Goal: Check status: Check status

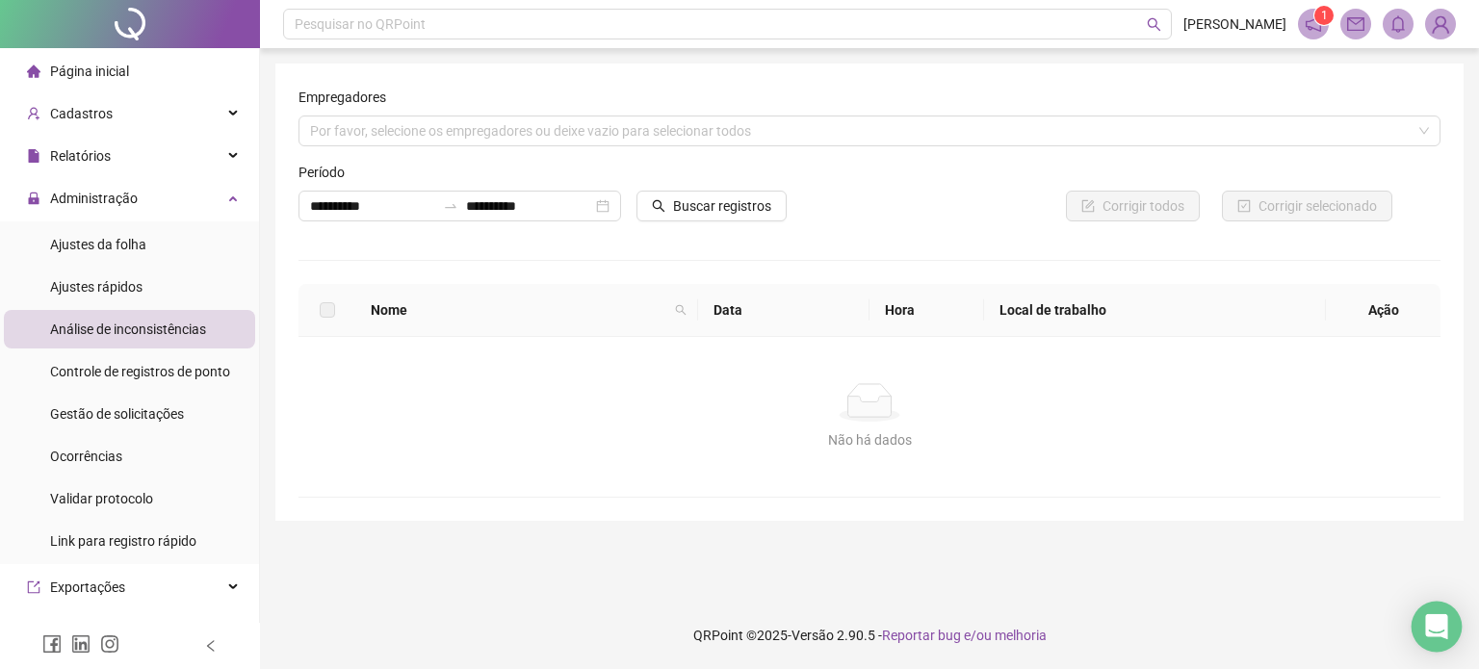
click at [1417, 629] on div "Open Intercom Messenger" at bounding box center [1437, 627] width 51 height 51
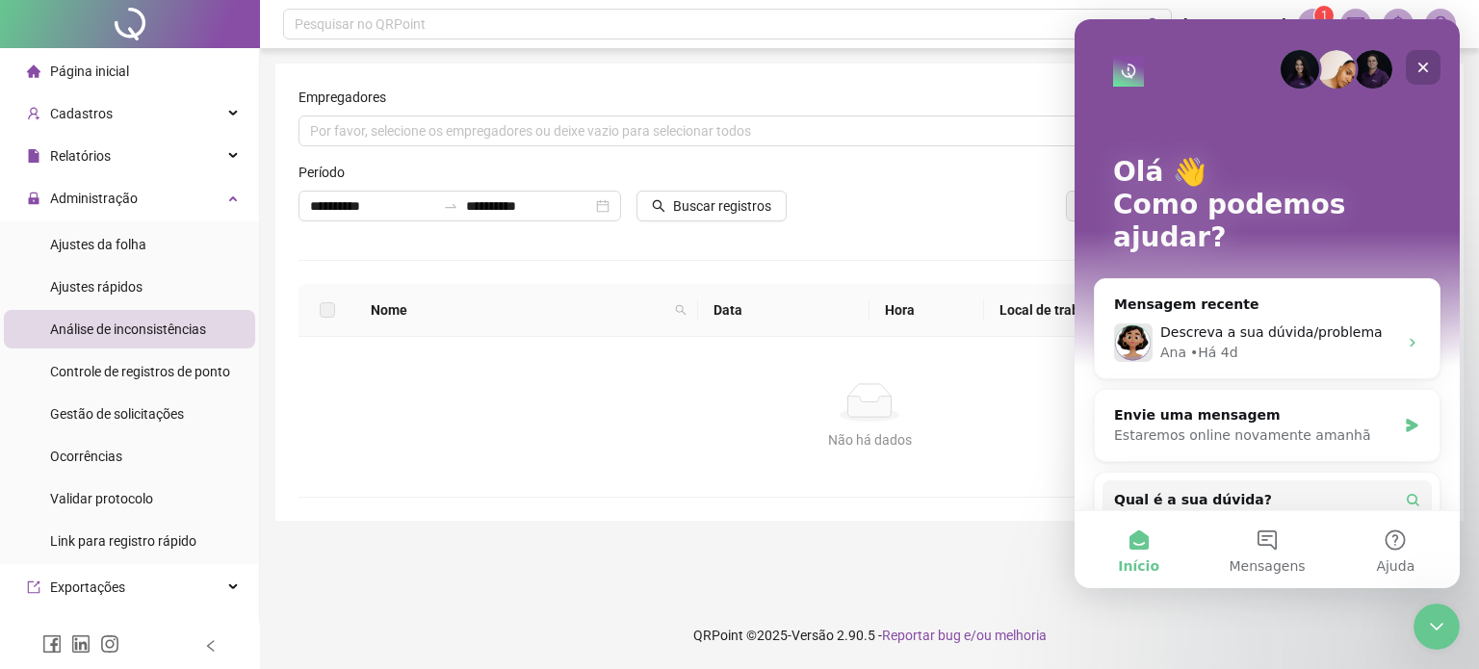
click at [1413, 68] on div "Fechar" at bounding box center [1423, 67] width 35 height 35
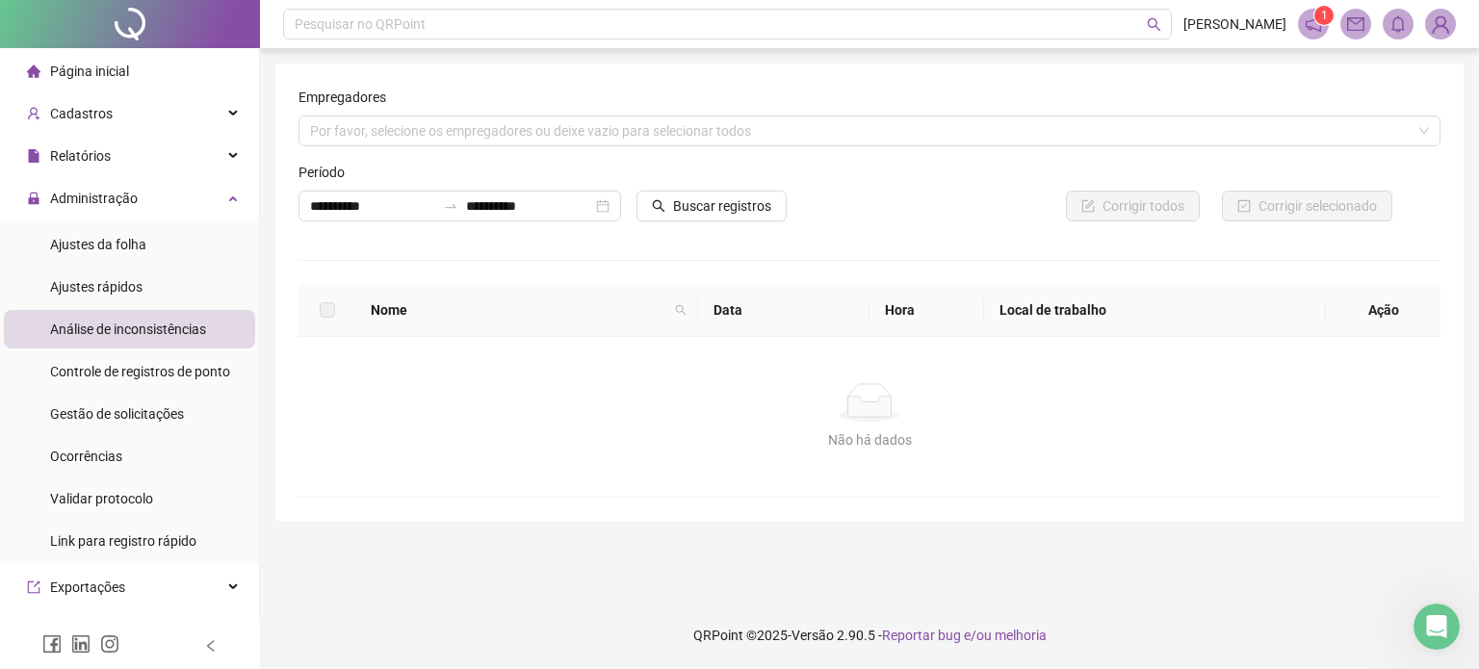
click at [832, 324] on th "Data" at bounding box center [783, 310] width 171 height 53
click at [1301, 10] on span "1" at bounding box center [1313, 24] width 31 height 31
click at [1316, 19] on sup "1" at bounding box center [1323, 15] width 19 height 19
click at [1321, 13] on span "1" at bounding box center [1324, 15] width 7 height 13
click at [1306, 18] on icon "notification" at bounding box center [1313, 23] width 17 height 17
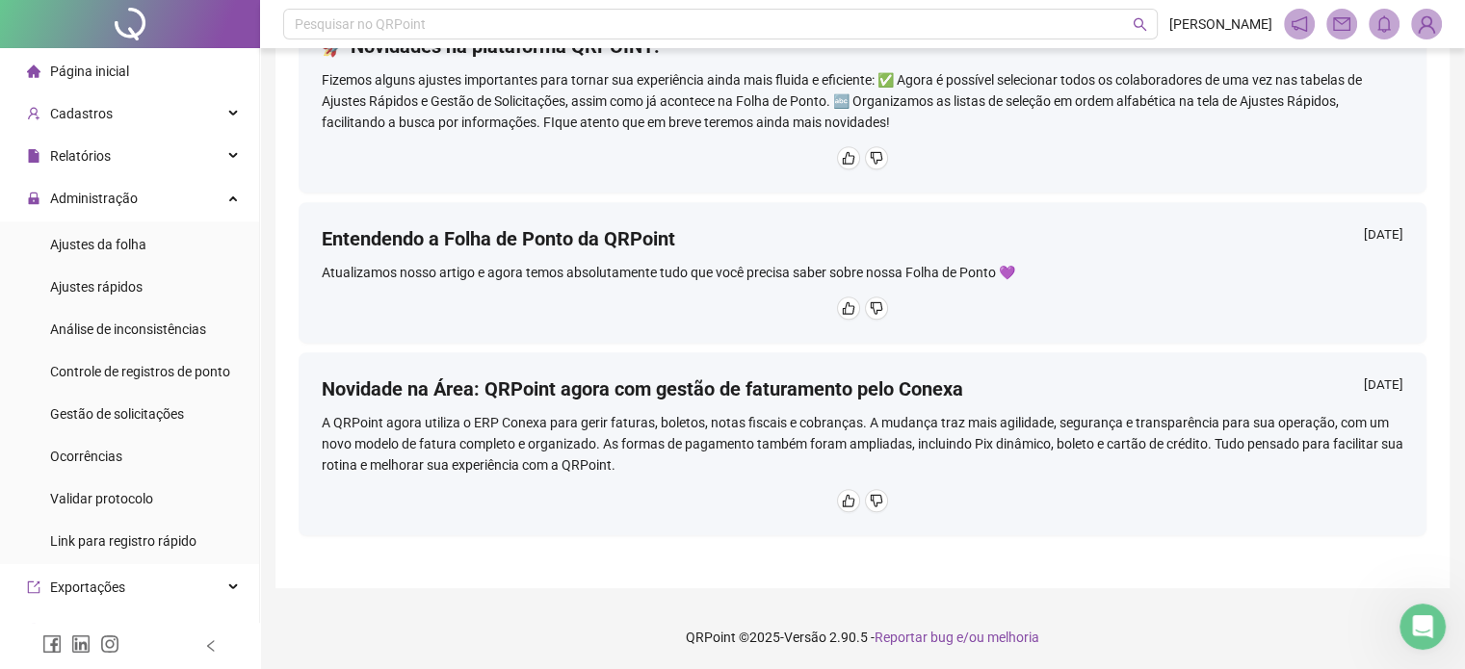
scroll to position [243, 0]
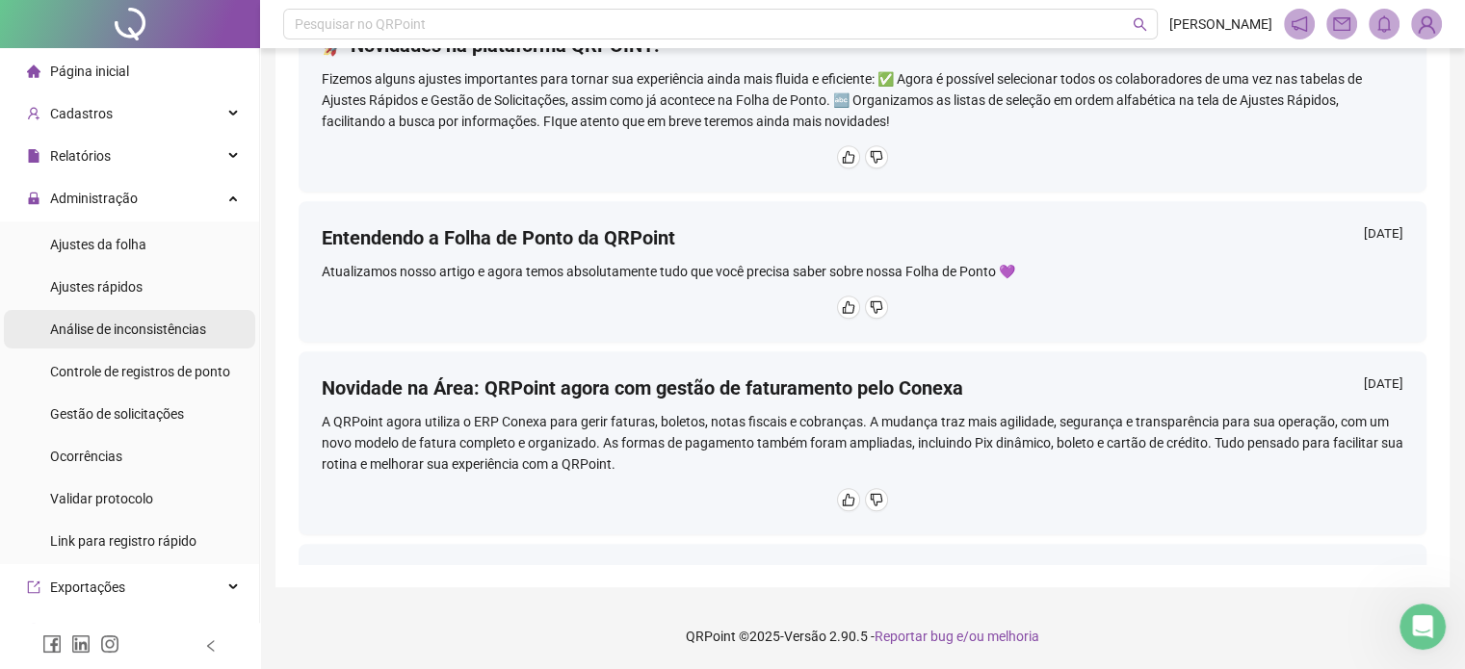
click at [156, 323] on span "Análise de inconsistências" at bounding box center [128, 329] width 156 height 15
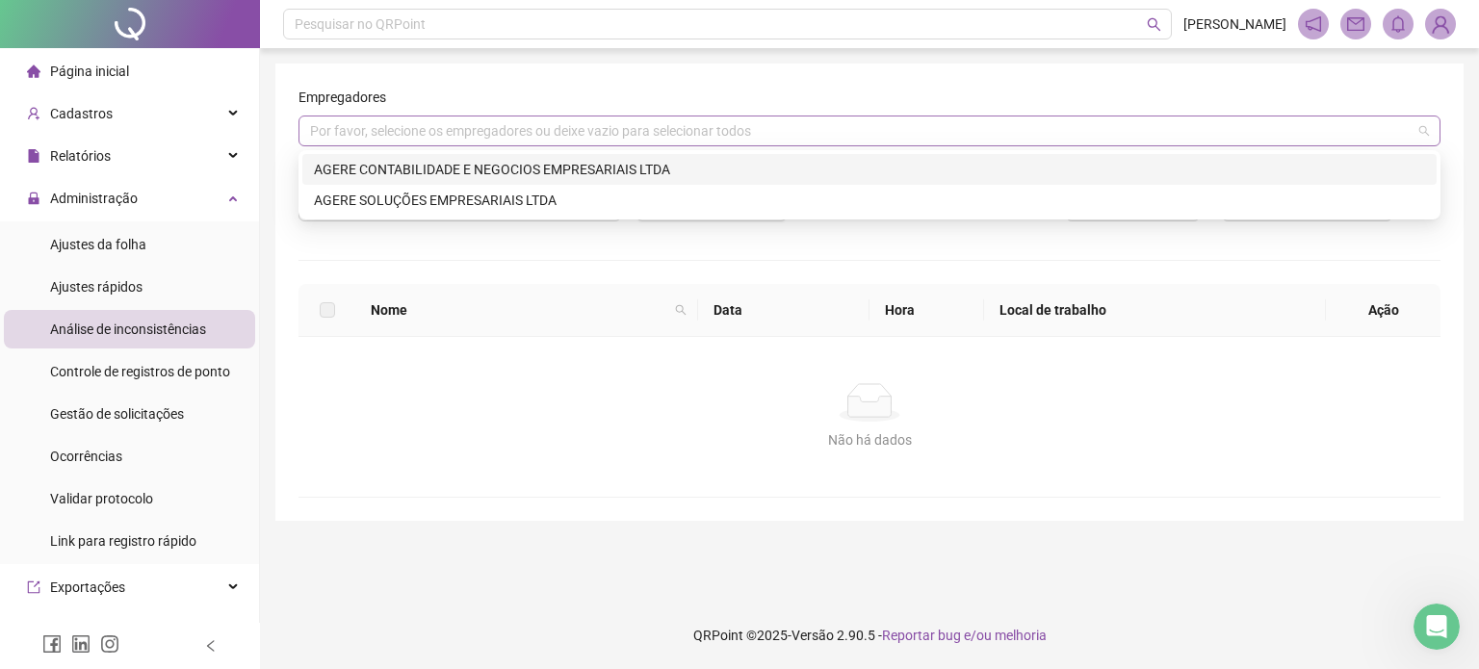
click at [502, 122] on div "Por favor, selecione os empregadores ou deixe vazio para selecionar todos" at bounding box center [870, 131] width 1142 height 31
click at [394, 165] on div "AGERE CONTABILIDADE E NEGOCIOS EMPRESARIAIS LTDA" at bounding box center [869, 169] width 1111 height 21
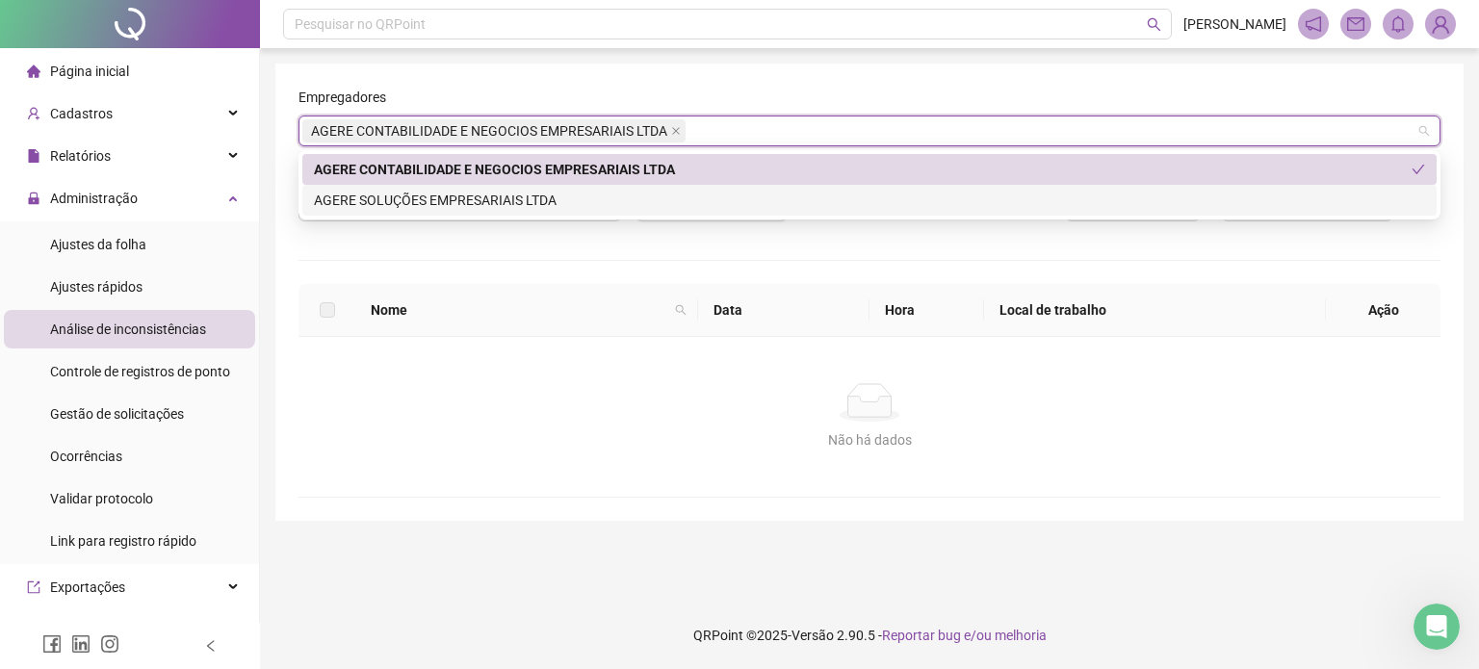
click at [1127, 269] on div "**********" at bounding box center [870, 292] width 1142 height 411
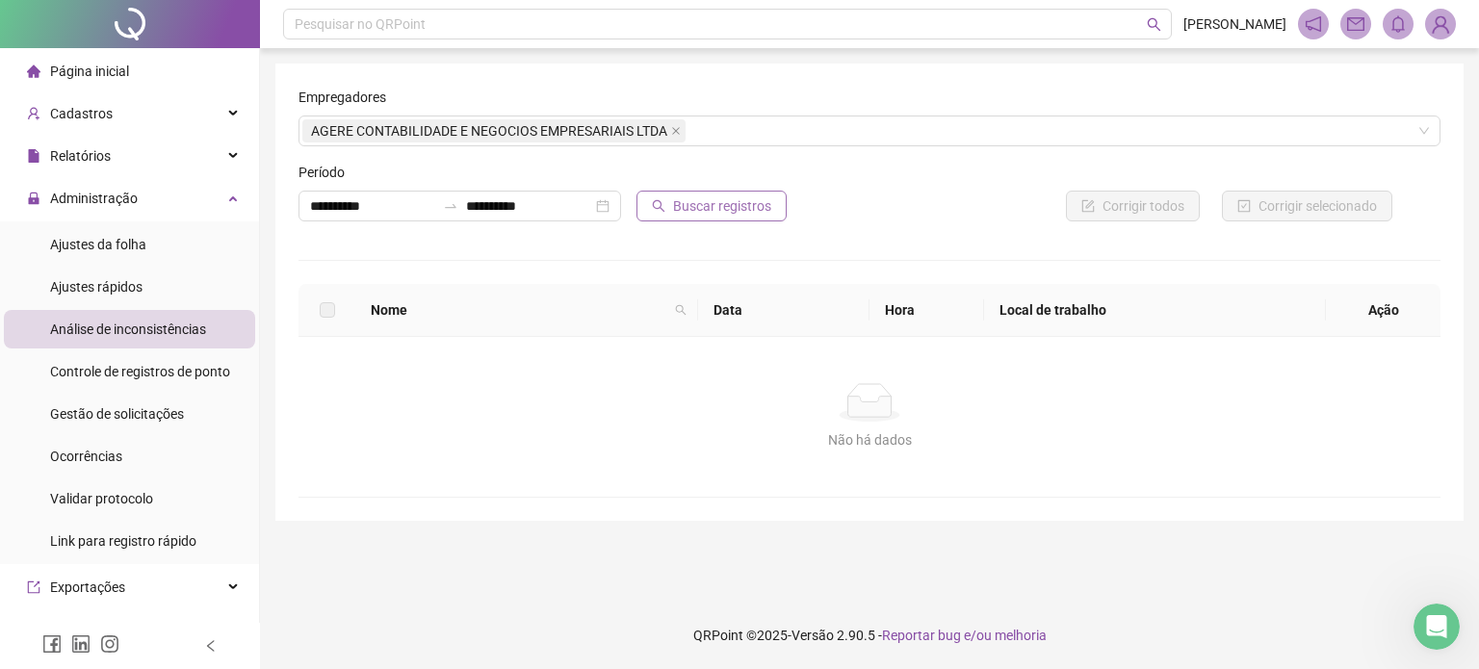
click at [689, 207] on span "Buscar registros" at bounding box center [722, 205] width 98 height 21
